Goal: Task Accomplishment & Management: Manage account settings

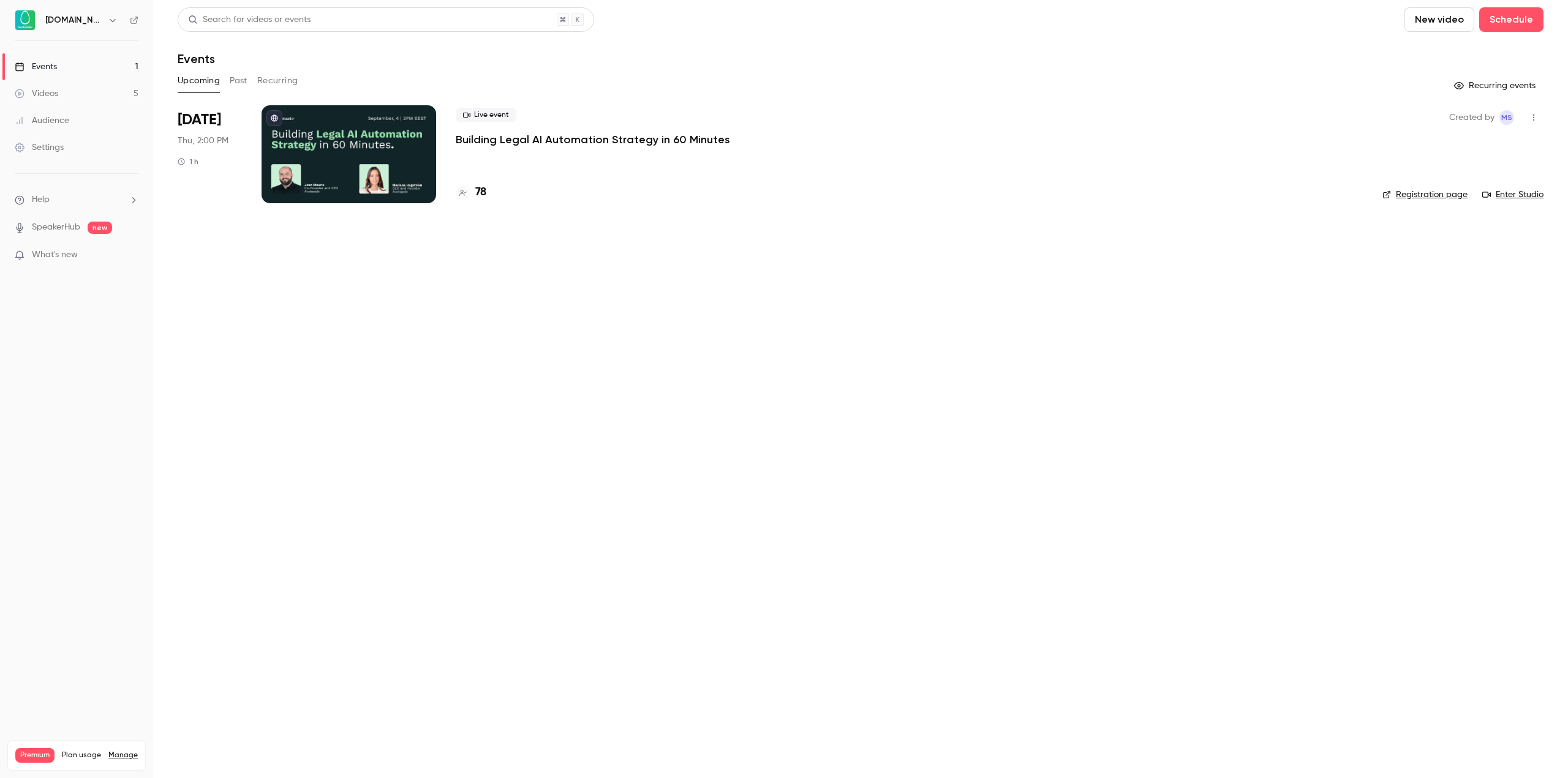
click at [497, 144] on p "Building Legal AI Automation Strategy in 60 Minutes" at bounding box center [593, 140] width 275 height 15
click at [497, 144] on main "Search for videos or events New video Schedule Events Upcoming Past Recurring R…" at bounding box center [860, 389] width 1414 height 778
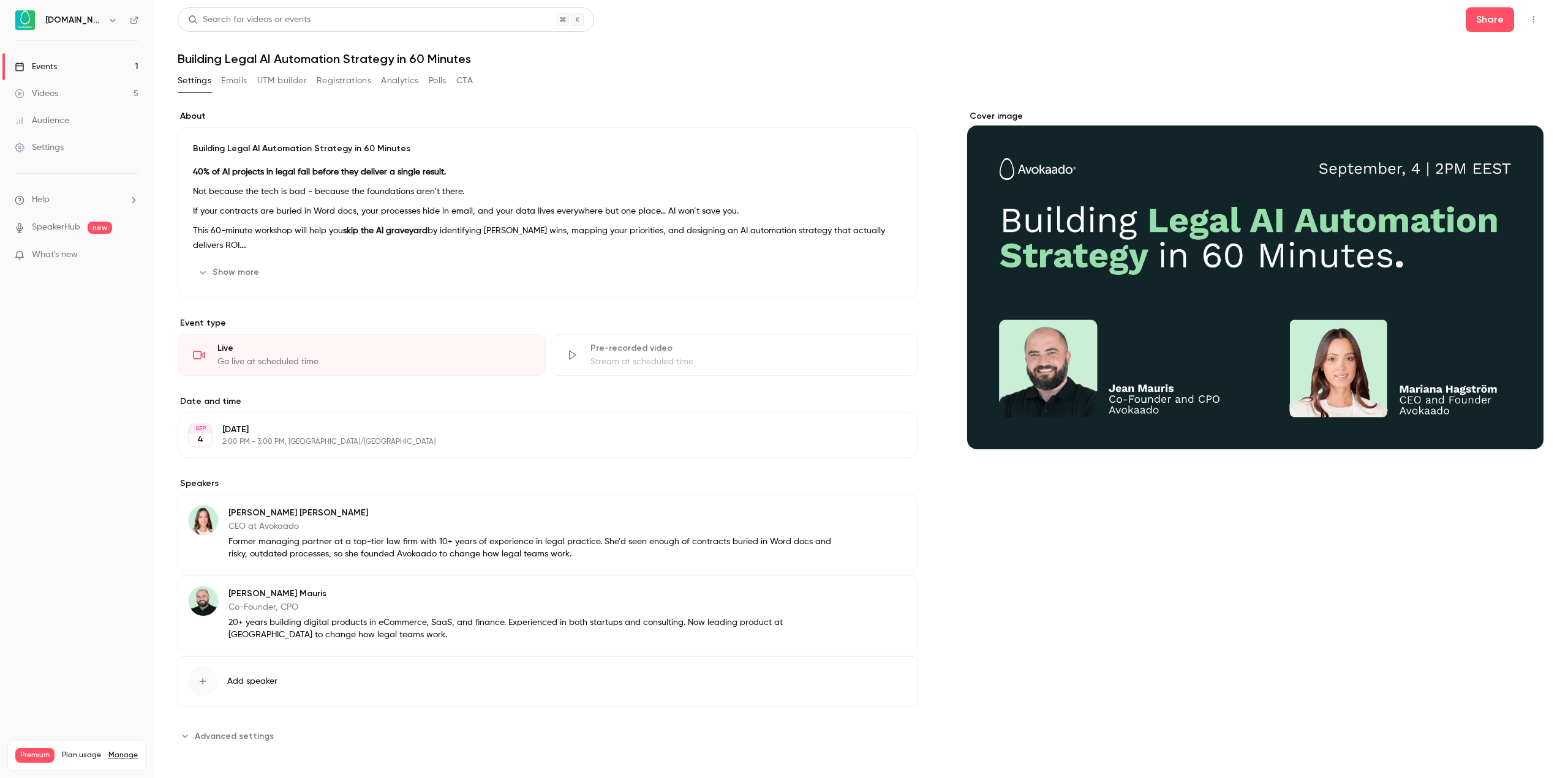
click at [348, 89] on button "Registrations" at bounding box center [344, 81] width 55 height 20
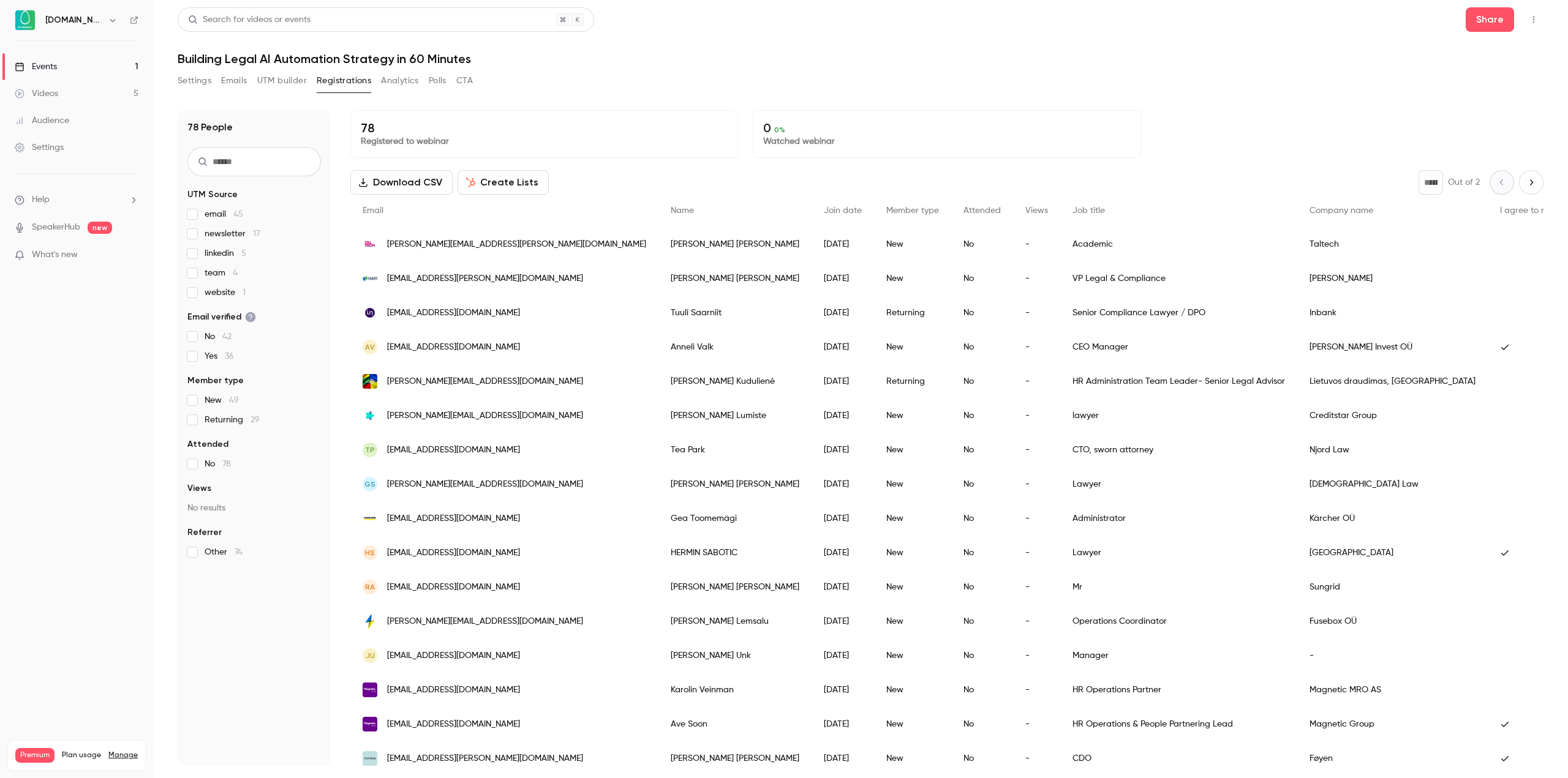
click at [613, 173] on div "Download CSV Create Lists * Out of 2" at bounding box center [946, 182] width 1193 height 25
